Goal: Check status: Check status

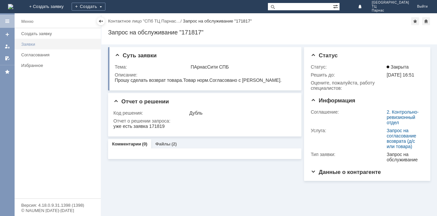
click at [26, 45] on div "Заявки" at bounding box center [59, 44] width 76 height 5
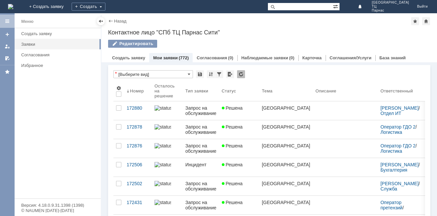
click at [167, 54] on div "Мои заявки (772)" at bounding box center [170, 58] width 43 height 10
click at [167, 59] on link "Мои заявки" at bounding box center [165, 57] width 25 height 5
click at [163, 57] on link "Мои заявки" at bounding box center [165, 57] width 25 height 5
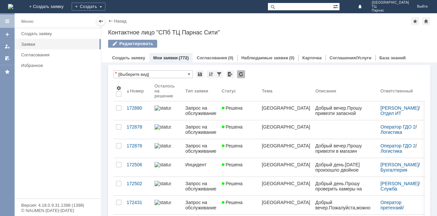
click at [168, 57] on link "Мои заявки" at bounding box center [165, 57] width 25 height 5
click at [166, 57] on link "Мои заявки" at bounding box center [165, 57] width 25 height 5
click at [170, 57] on link "Мои заявки" at bounding box center [165, 57] width 25 height 5
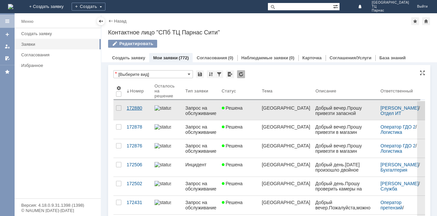
click at [136, 108] on div "172880" at bounding box center [138, 107] width 23 height 5
